Goal: Find specific page/section: Find specific page/section

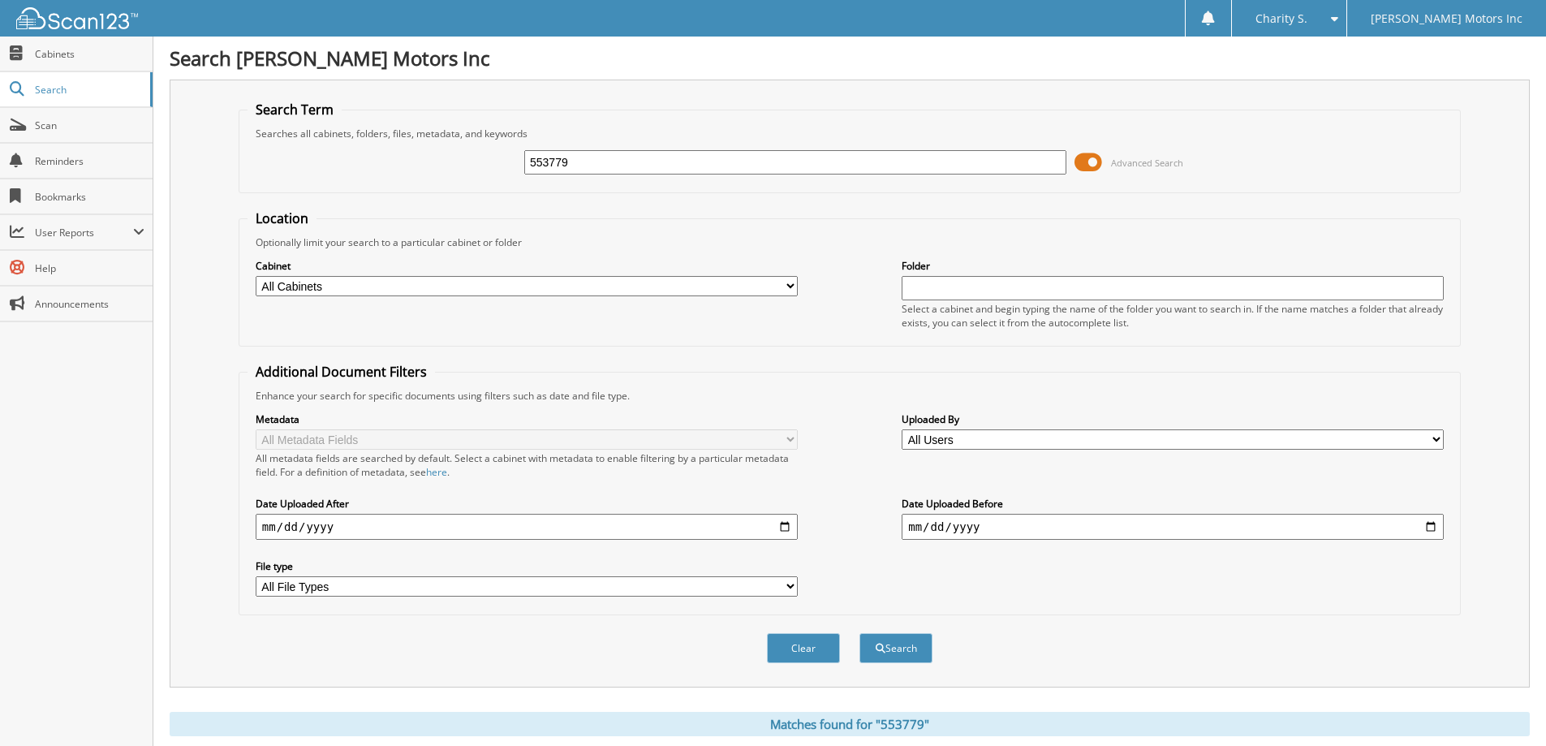
click at [647, 161] on input "553779" at bounding box center [795, 162] width 542 height 24
type input "558668"
click at [859, 633] on button "Search" at bounding box center [895, 648] width 73 height 30
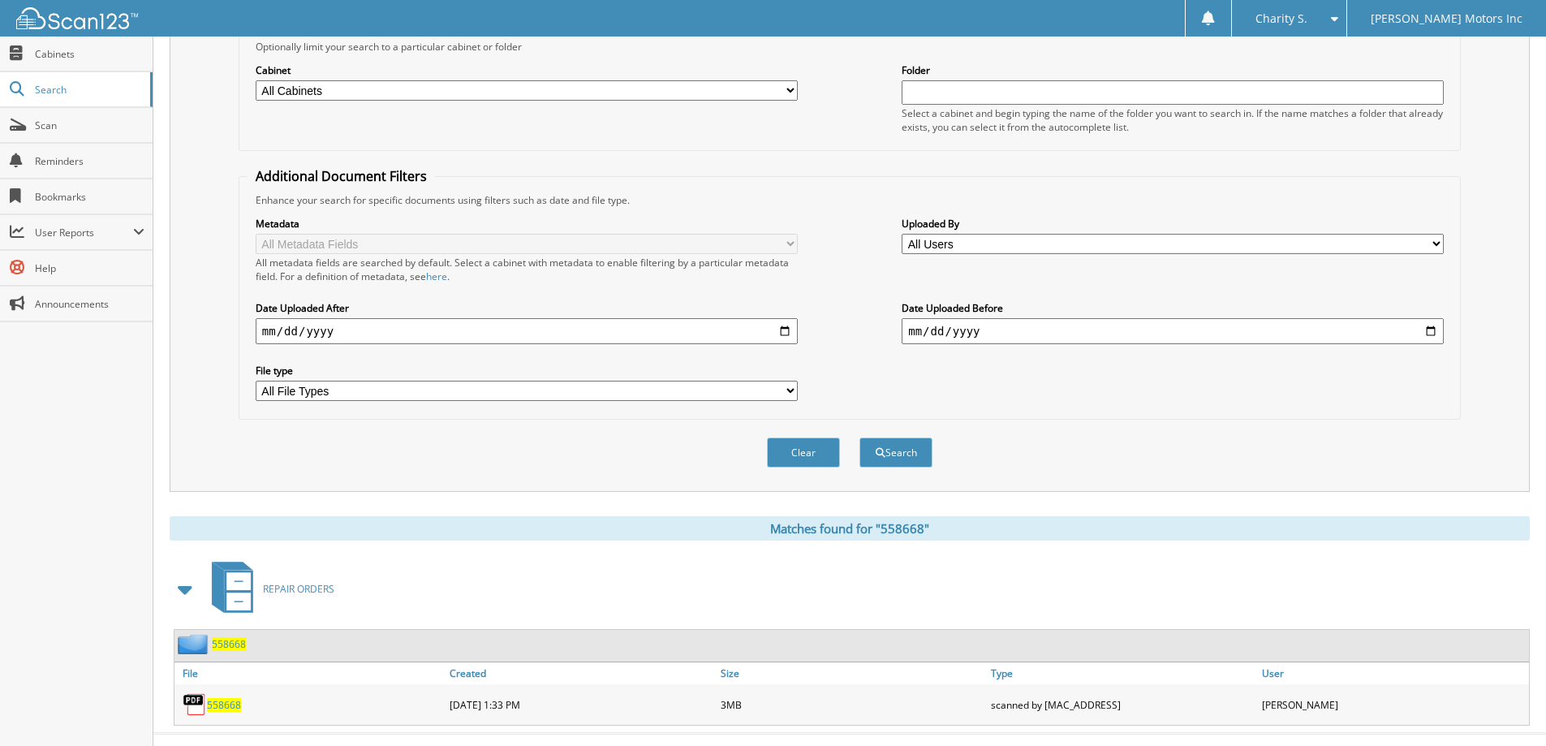
scroll to position [225, 0]
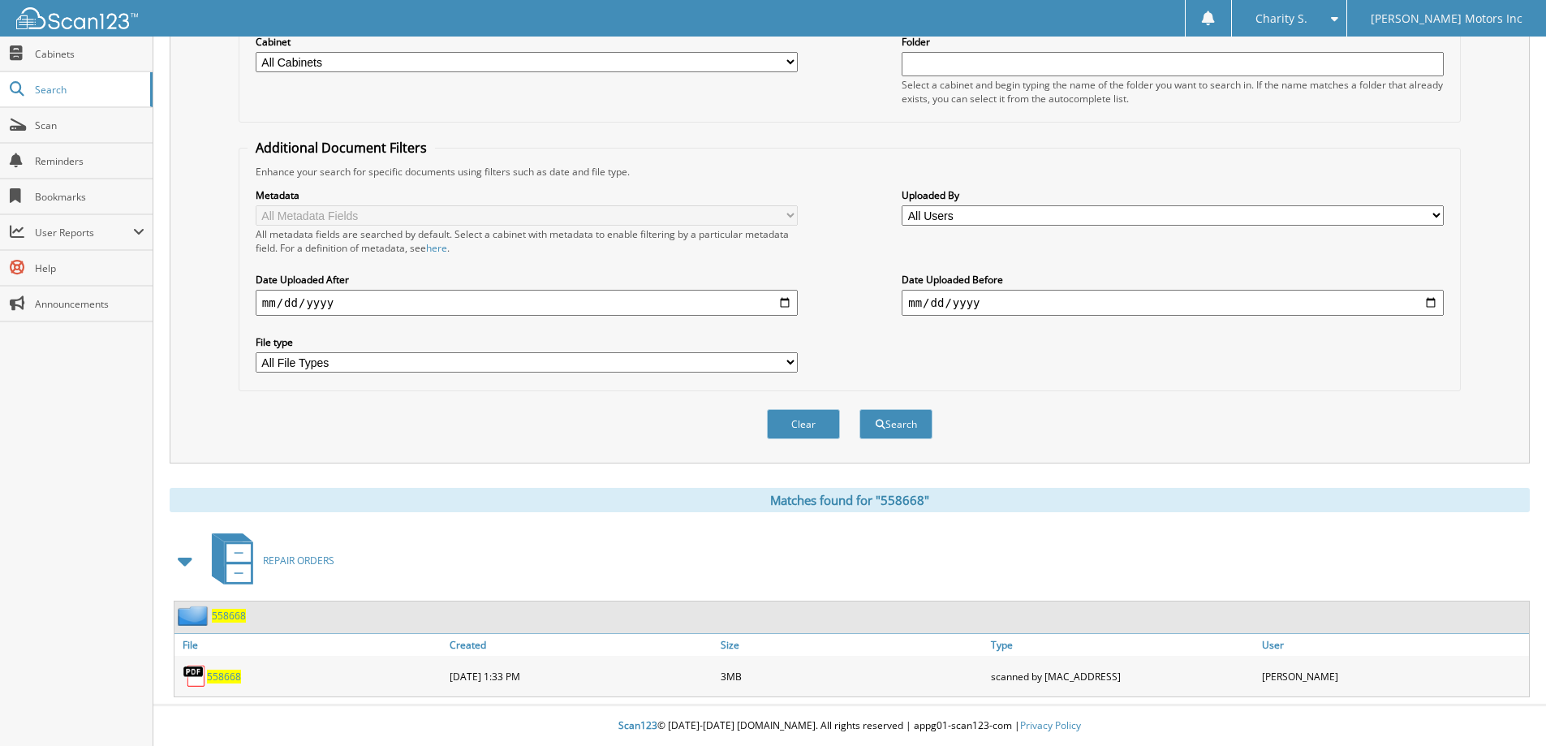
drag, startPoint x: 338, startPoint y: 308, endPoint x: 320, endPoint y: 362, distance: 56.2
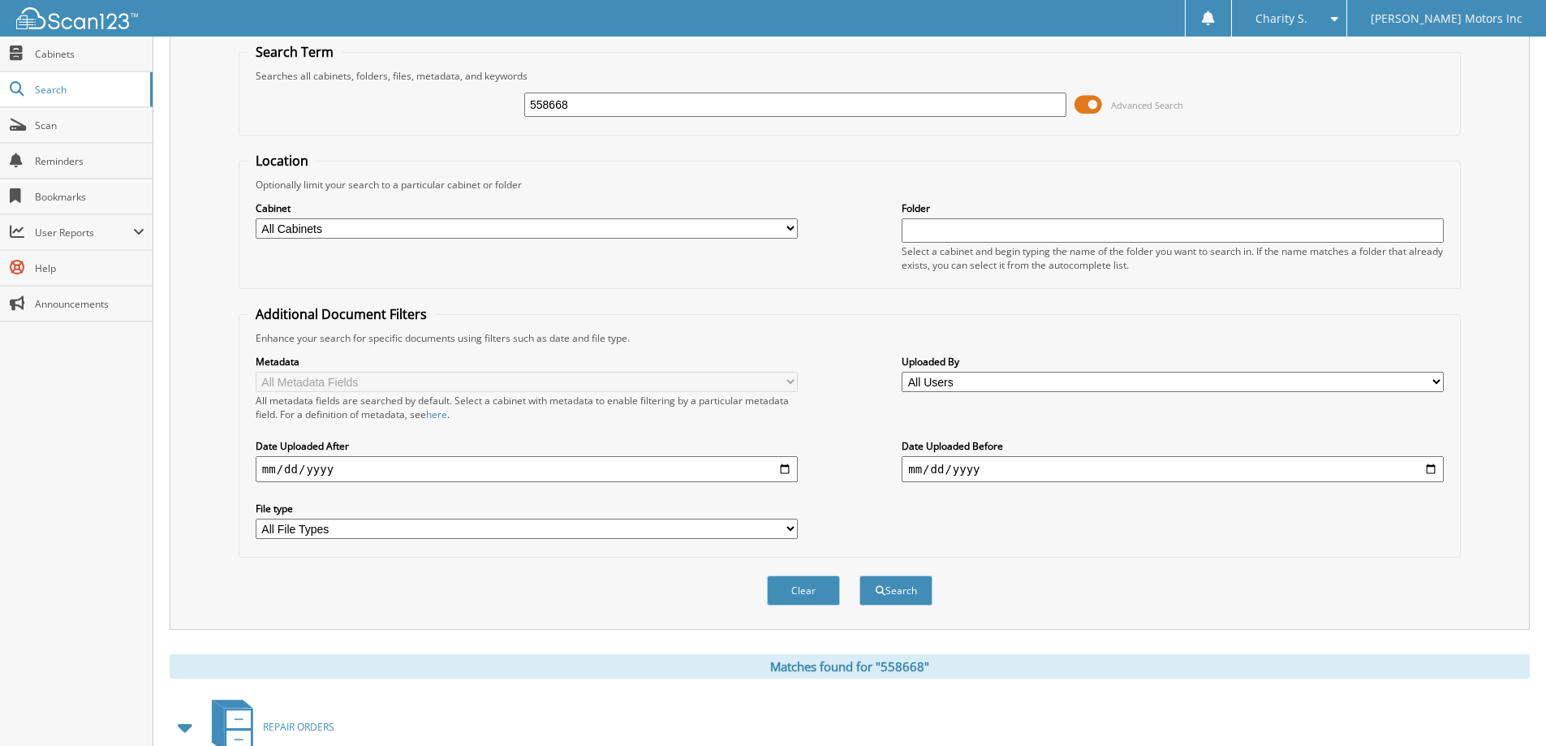
scroll to position [0, 0]
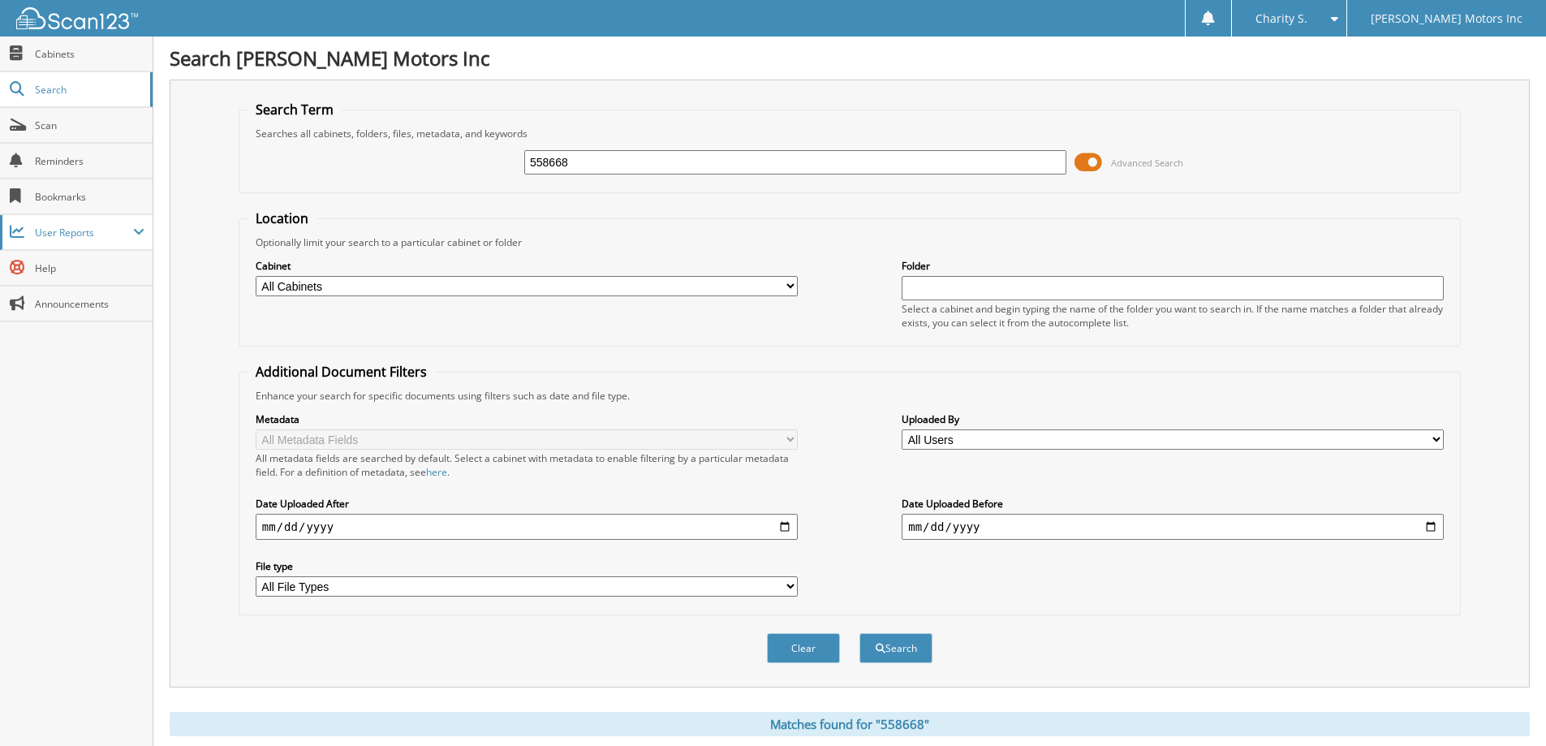
click at [95, 237] on span "User Reports" at bounding box center [84, 233] width 98 height 14
click at [105, 267] on span "My Recent Activity" at bounding box center [84, 267] width 119 height 15
